Goal: Check status: Check status

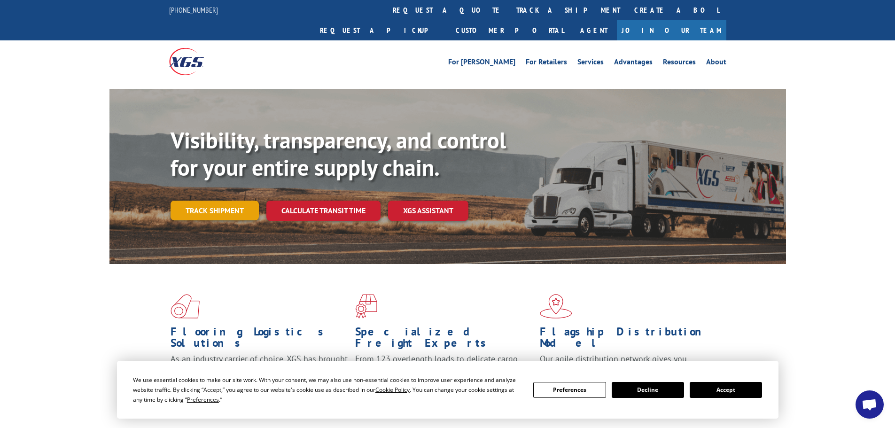
click at [201, 201] on link "Track shipment" at bounding box center [215, 211] width 88 height 20
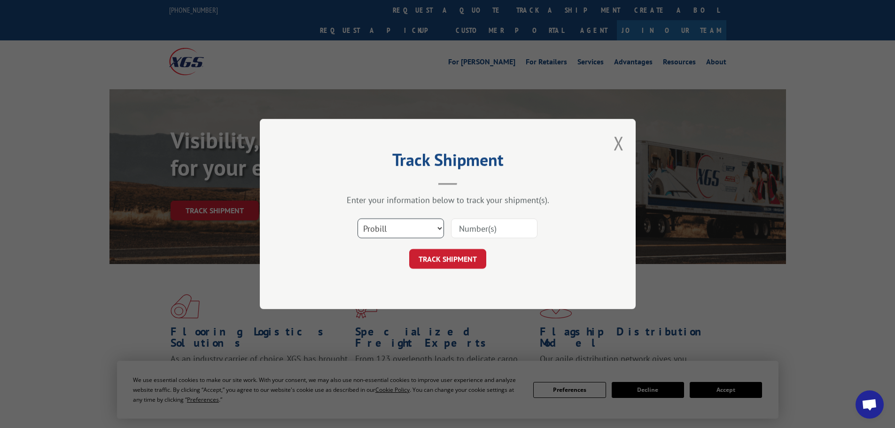
click at [399, 231] on select "Select category... Probill BOL PO" at bounding box center [401, 229] width 86 height 20
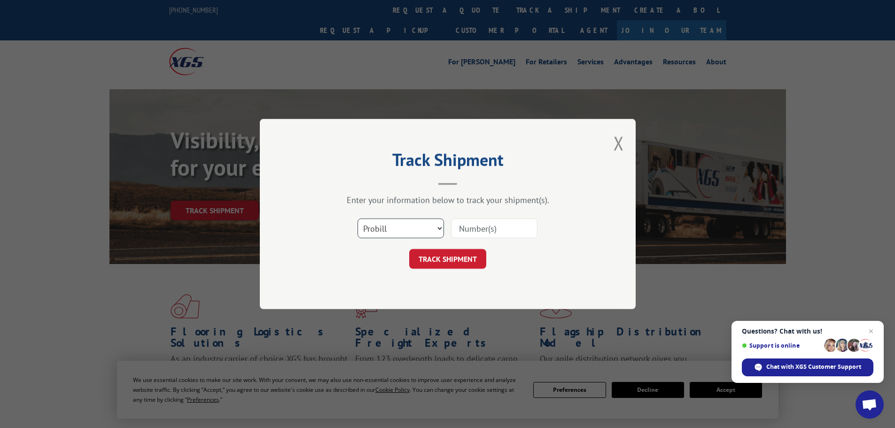
select select "bol"
click at [358, 219] on select "Select category... Probill BOL PO" at bounding box center [401, 229] width 86 height 20
click at [508, 230] on input at bounding box center [494, 229] width 86 height 20
paste input "7041850"
type input "7041850"
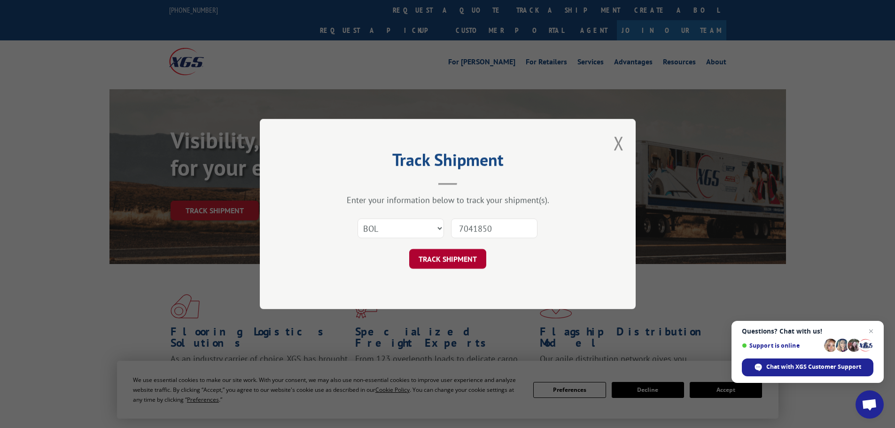
click at [435, 258] on button "TRACK SHIPMENT" at bounding box center [447, 259] width 77 height 20
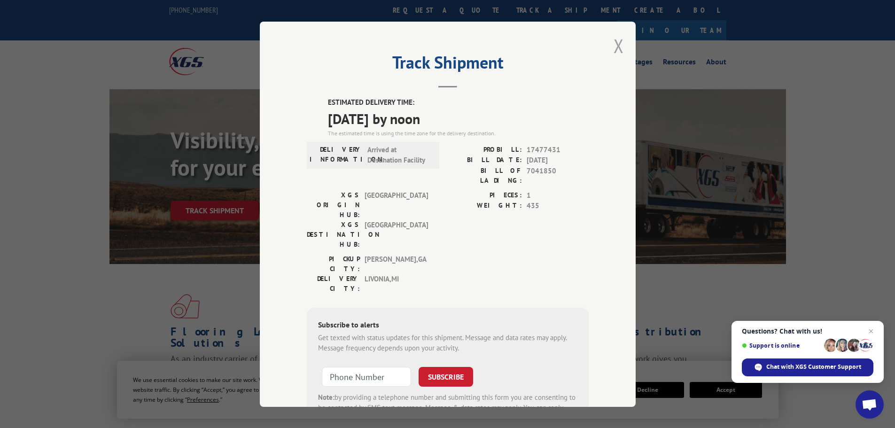
click at [615, 43] on button "Close modal" at bounding box center [619, 45] width 10 height 25
